Goal: Book appointment/travel/reservation

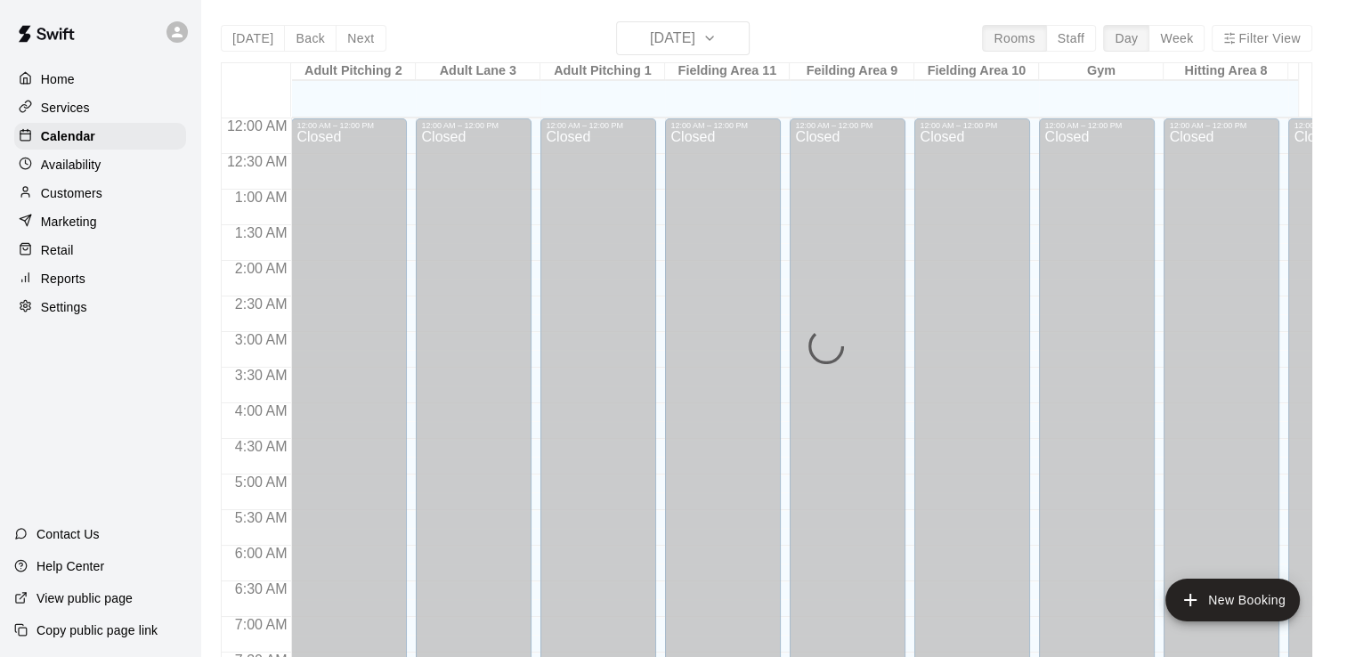
scroll to position [965, 0]
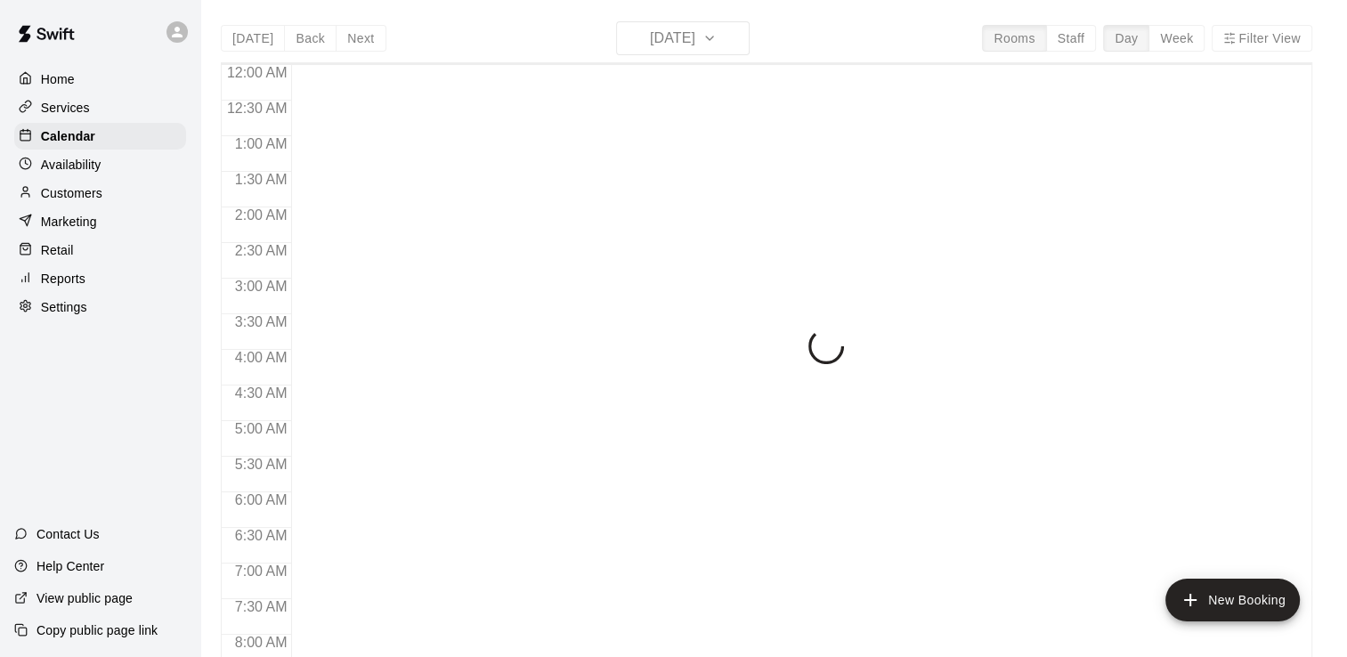
scroll to position [1095, 0]
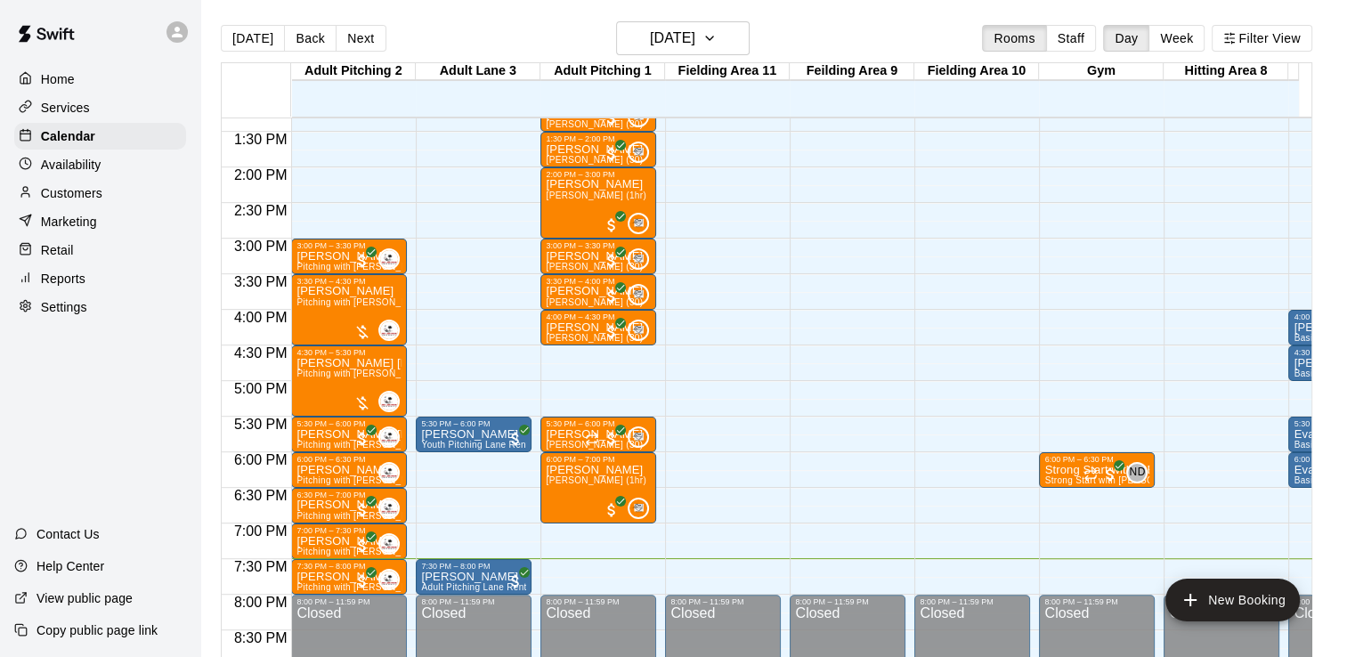
scroll to position [947, 0]
click at [717, 43] on icon "button" at bounding box center [709, 38] width 14 height 21
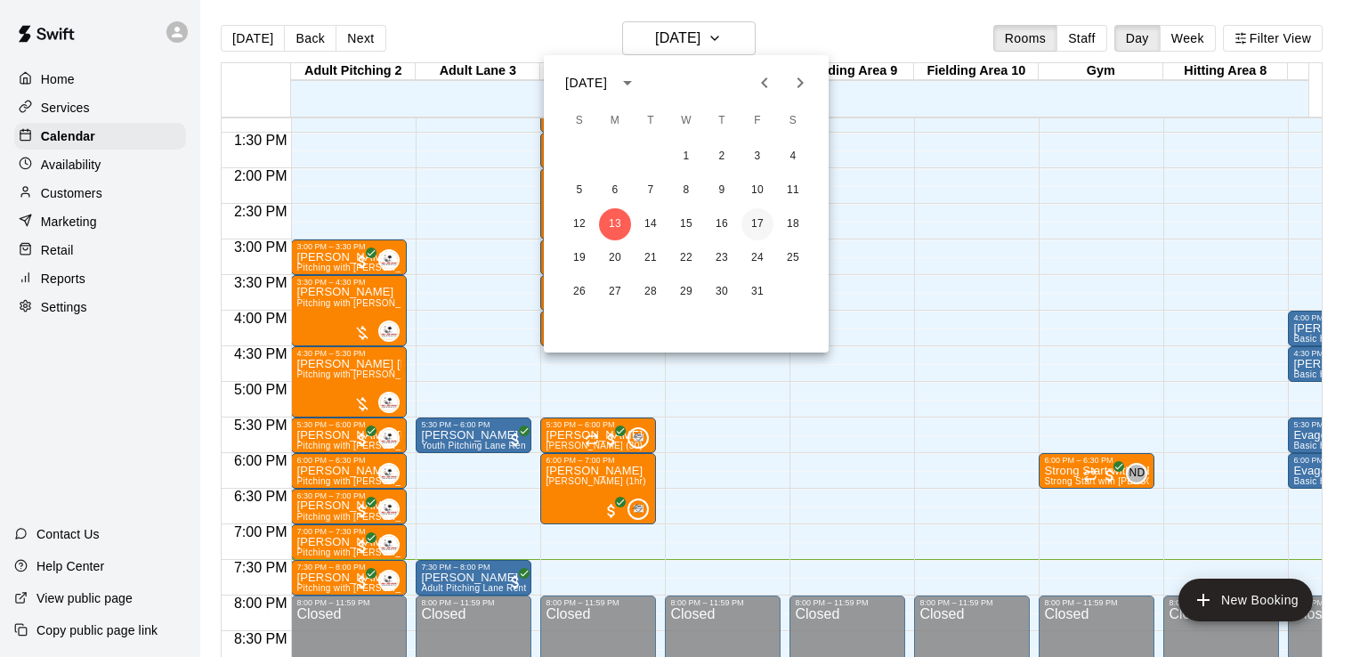
click at [755, 226] on button "17" at bounding box center [758, 224] width 32 height 32
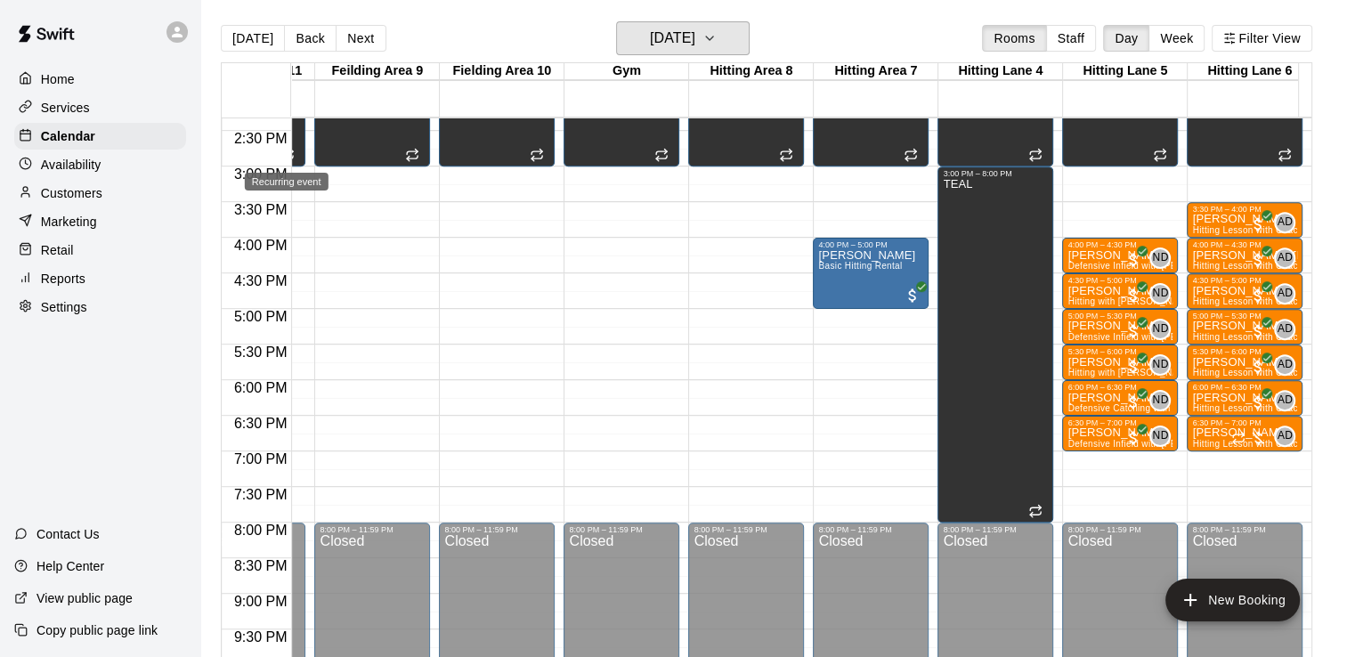
scroll to position [1033, 476]
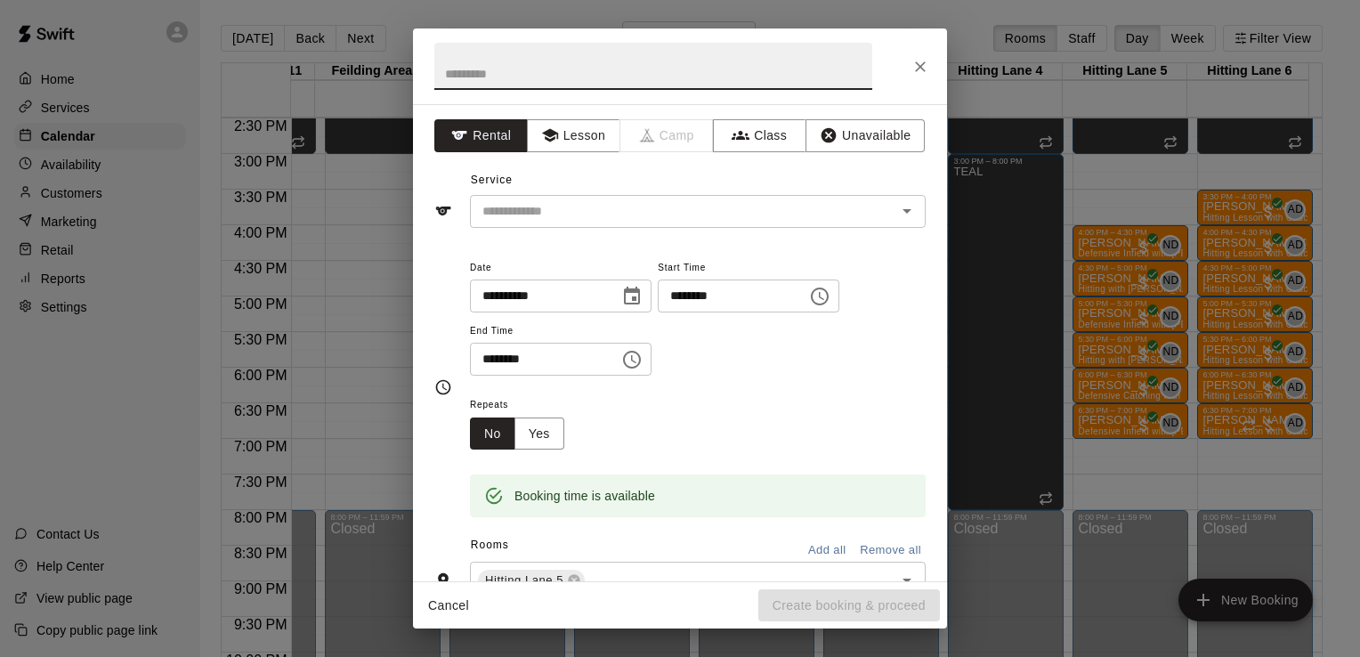
click at [716, 296] on input "********" at bounding box center [726, 296] width 137 height 33
type input "********"
click at [520, 71] on input "text" at bounding box center [653, 66] width 438 height 47
type input "*****"
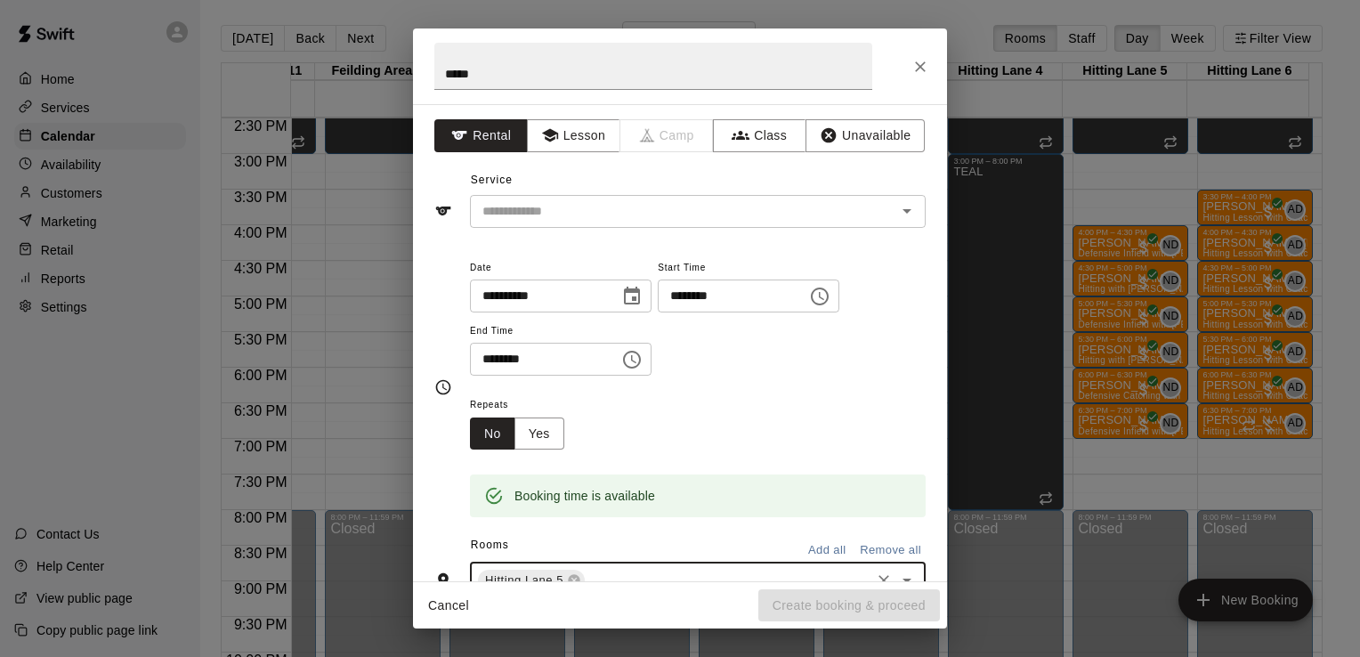
drag, startPoint x: 604, startPoint y: 575, endPoint x: 590, endPoint y: 574, distance: 14.3
click at [590, 574] on input "text" at bounding box center [728, 581] width 280 height 22
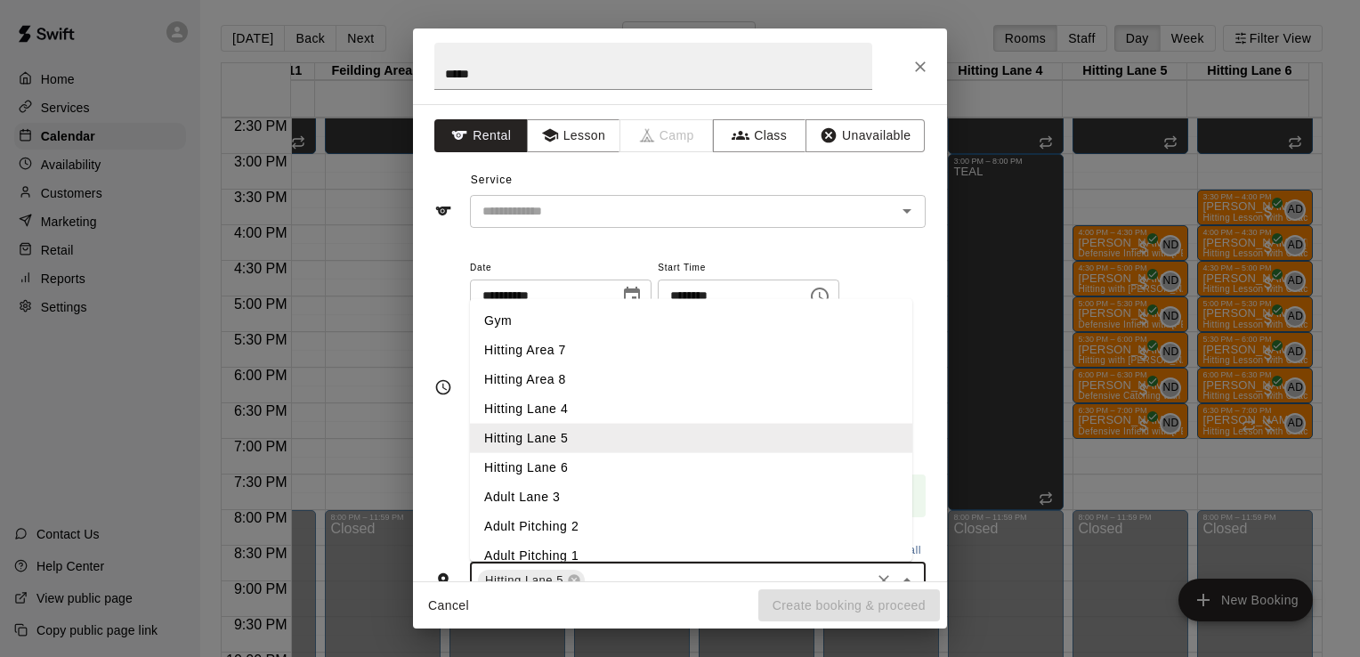
drag, startPoint x: 604, startPoint y: 575, endPoint x: 522, endPoint y: 468, distance: 135.2
click at [522, 468] on li "Hitting Lane 6" at bounding box center [691, 467] width 442 height 29
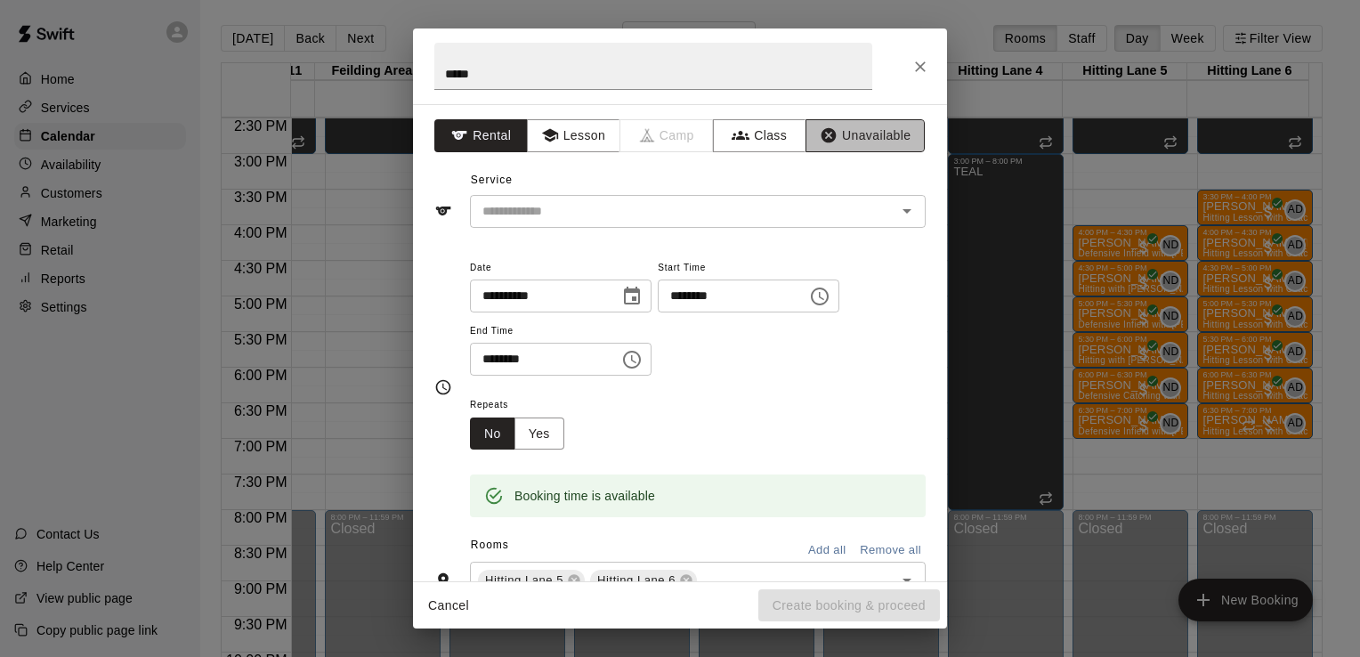
click at [847, 140] on button "Unavailable" at bounding box center [865, 135] width 119 height 33
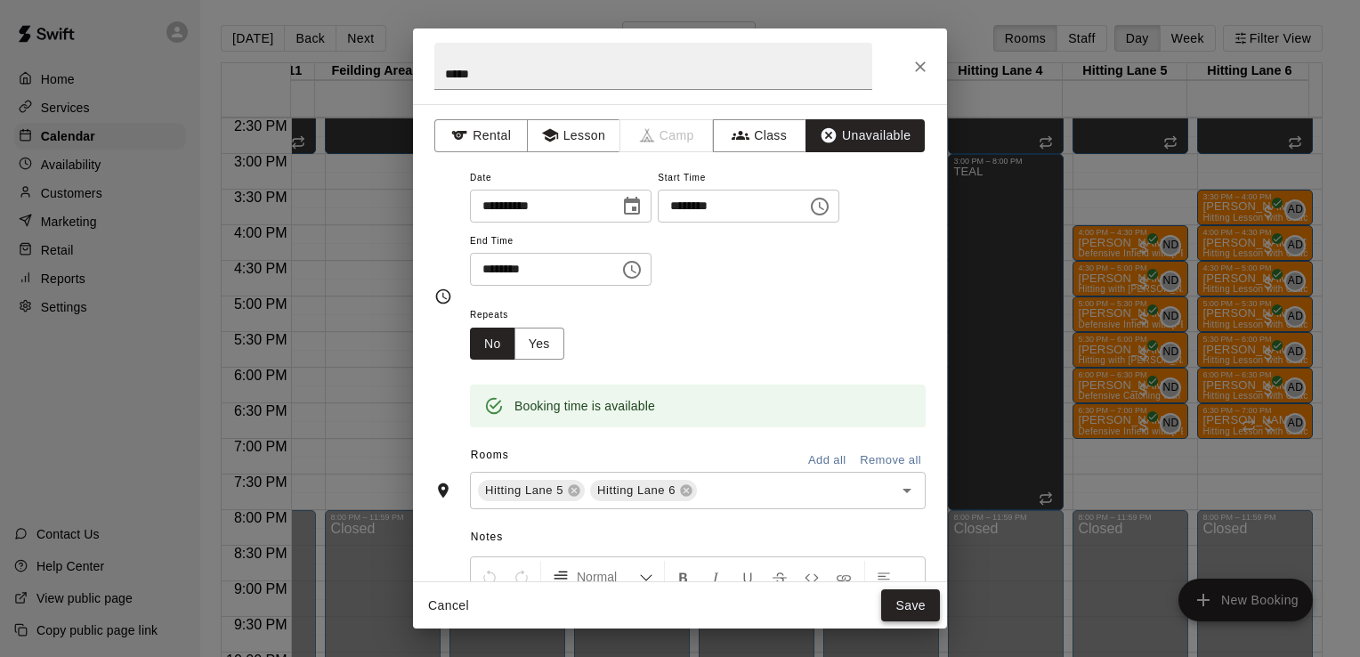
click at [911, 596] on button "Save" at bounding box center [910, 605] width 59 height 33
